Goal: Find specific page/section

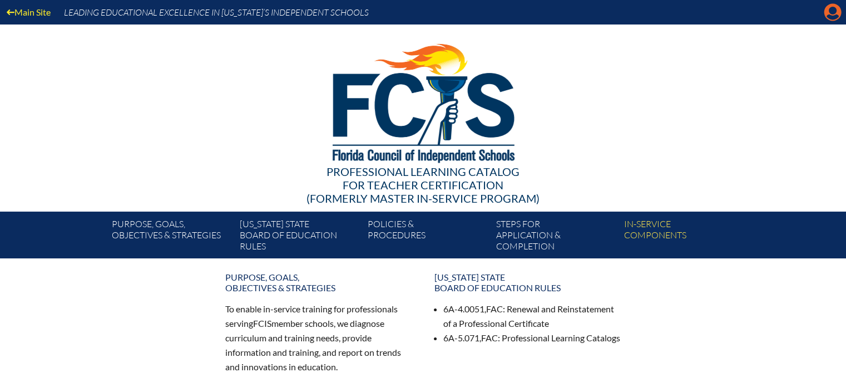
click at [827, 12] on icon at bounding box center [832, 12] width 17 height 17
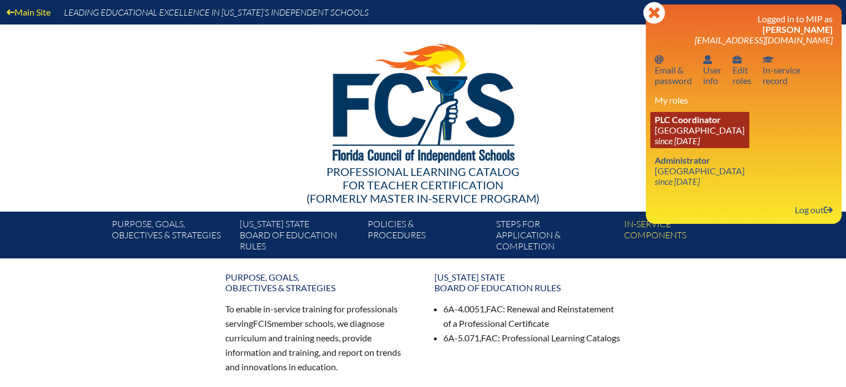
click at [697, 133] on link "PLC Coordinator [GEOGRAPHIC_DATA] since [DATE]" at bounding box center [699, 130] width 99 height 36
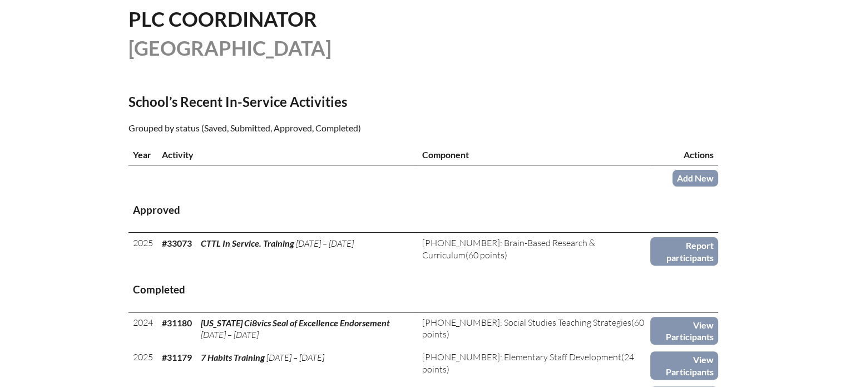
scroll to position [334, 0]
